Goal: Navigation & Orientation: Find specific page/section

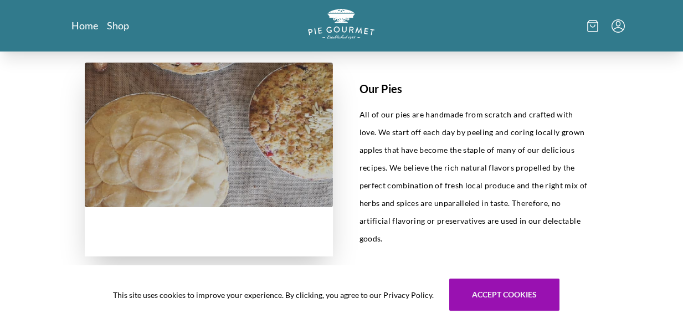
scroll to position [429, 0]
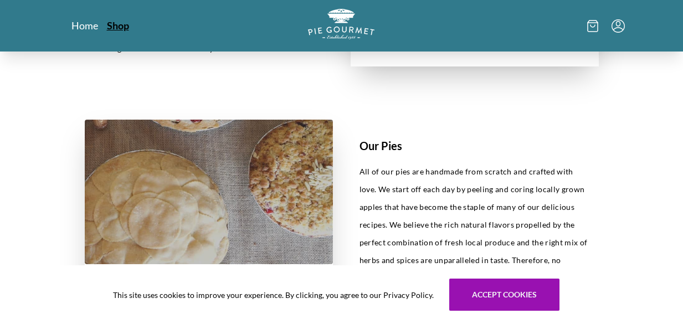
click at [119, 29] on link "Shop" at bounding box center [118, 25] width 22 height 13
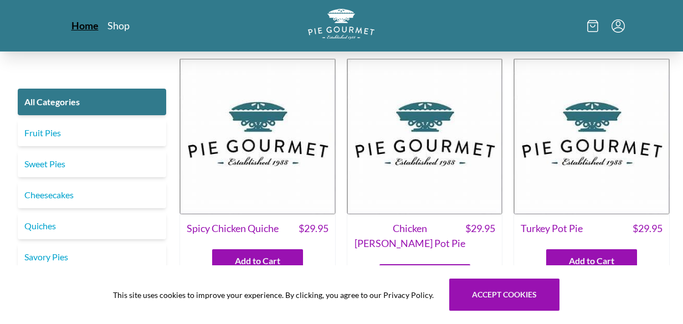
click at [78, 25] on link "Home" at bounding box center [84, 25] width 27 height 13
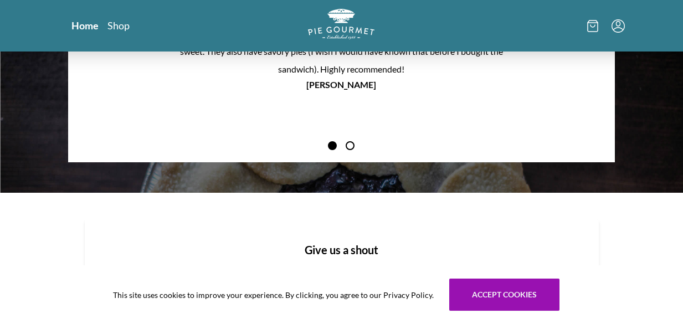
scroll to position [1074, 0]
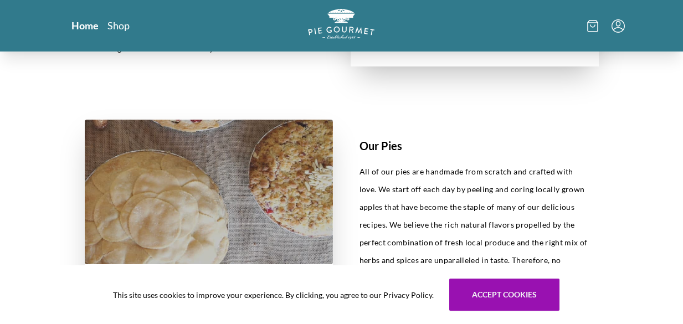
scroll to position [887, 0]
